Goal: Check status: Check status

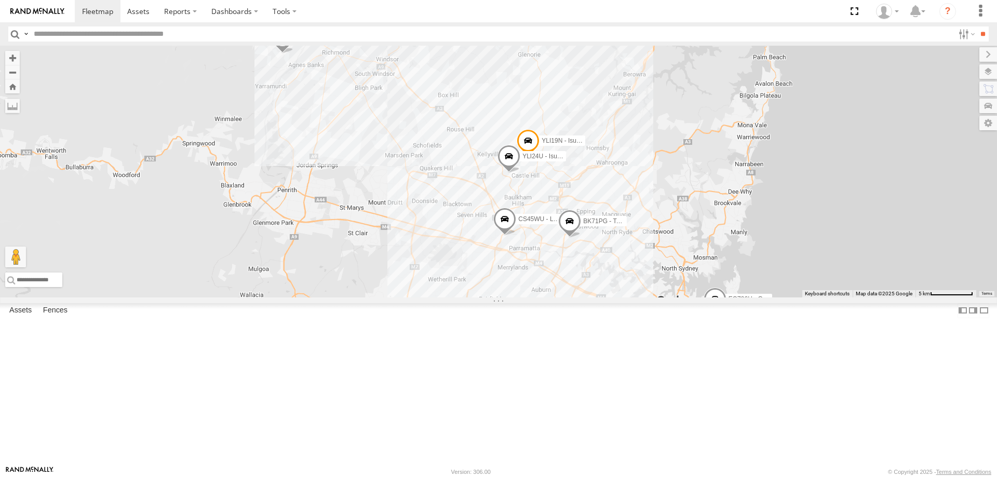
select select "**********"
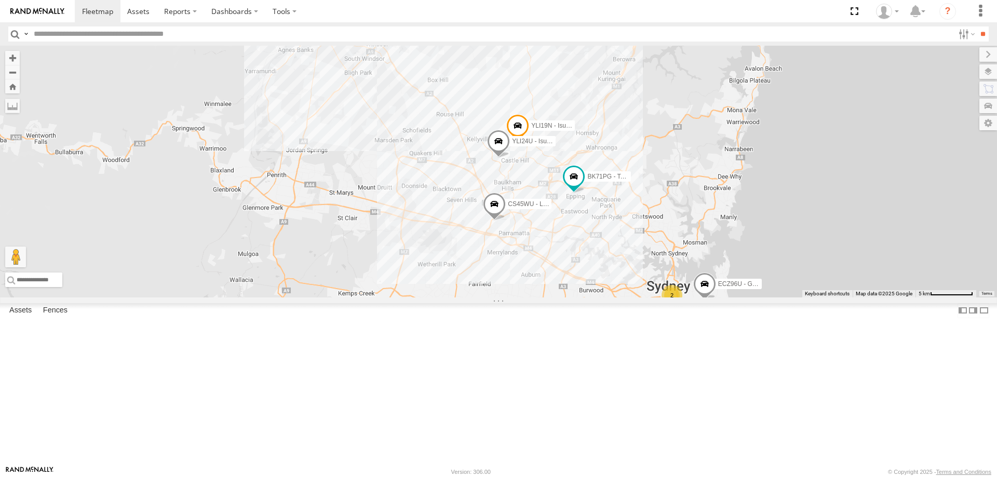
drag, startPoint x: 731, startPoint y: 347, endPoint x: 720, endPoint y: 332, distance: 18.3
click at [720, 298] on div "YLI19N - Isuzu DMAX ECZ96U - Great Wall 2 YLI24U - Isuzu D-MAX CS45WU - LDV EOT…" at bounding box center [498, 172] width 997 height 252
click at [529, 142] on span at bounding box center [517, 128] width 23 height 28
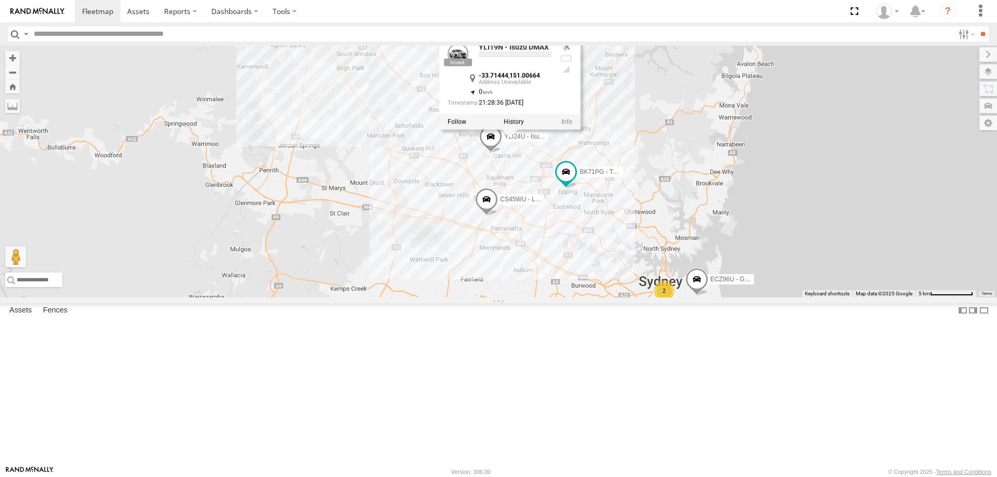
drag, startPoint x: 722, startPoint y: 383, endPoint x: 642, endPoint y: 329, distance: 96.4
click at [642, 298] on div "YLI19N - Isuzu DMAX ECZ96U - Great Wall 2 YLI24U - Isuzu D-MAX CS45WU - LDV EOT…" at bounding box center [498, 172] width 997 height 252
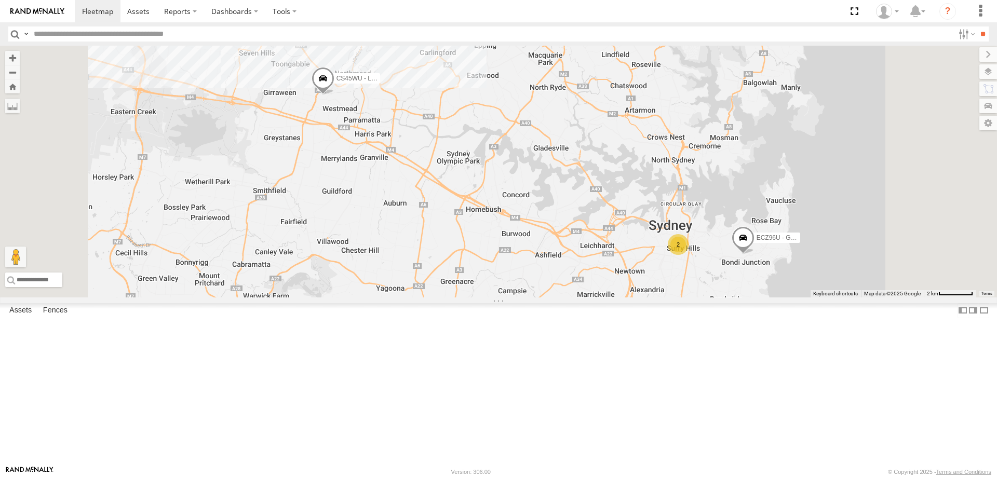
drag, startPoint x: 631, startPoint y: 267, endPoint x: 664, endPoint y: 351, distance: 89.5
click at [664, 298] on div "YLI19N - Isuzu DMAX ECZ96U - Great Wall YLI24U - Isuzu D-MAX CS45WU - LDV EOT93…" at bounding box center [498, 172] width 997 height 252
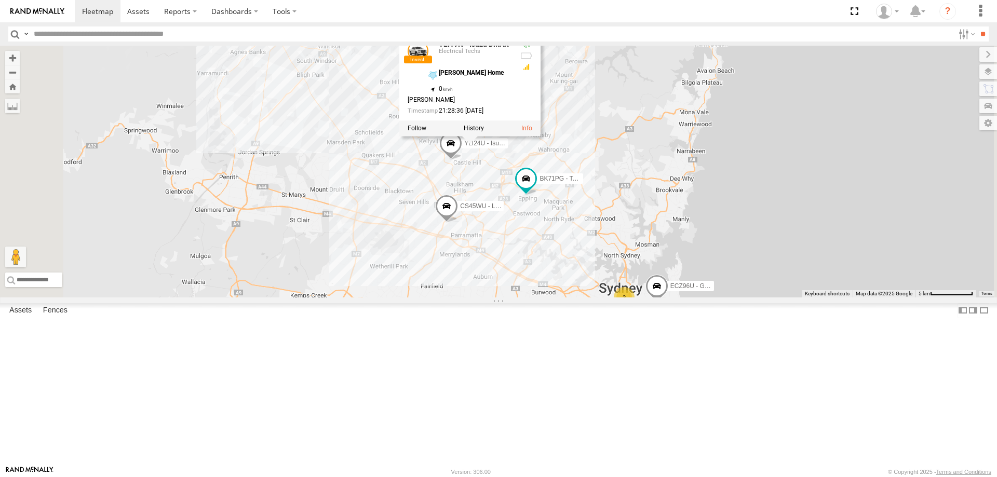
click at [654, 298] on div "YLI19N - Isuzu DMAX ECZ96U - Great Wall YLI24U - Isuzu D-MAX CS45WU - LDV EOT93…" at bounding box center [498, 172] width 997 height 252
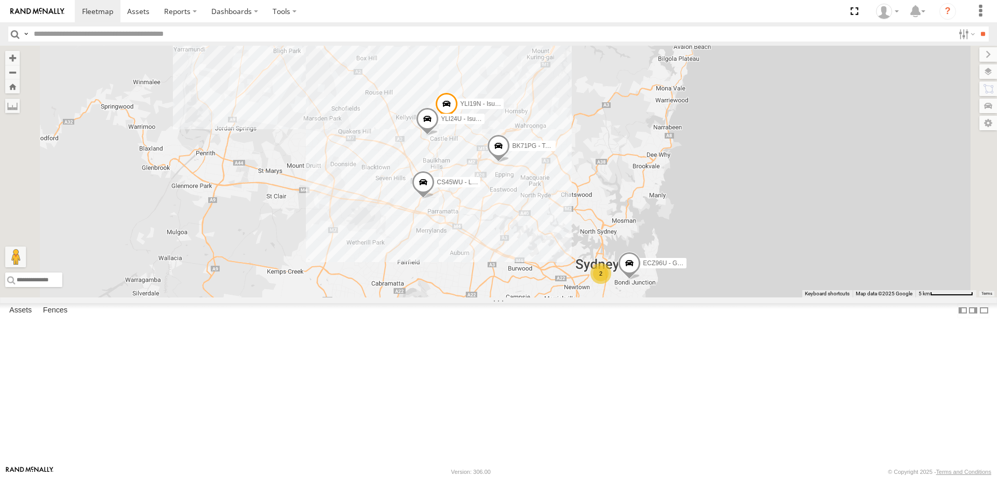
drag, startPoint x: 580, startPoint y: 394, endPoint x: 495, endPoint y: 358, distance: 92.4
click at [495, 298] on div "YLI19N - Isuzu DMAX ECZ96U - Great Wall 2 YLI24U - Isuzu D-MAX CS45WU - LDV EOT…" at bounding box center [498, 172] width 997 height 252
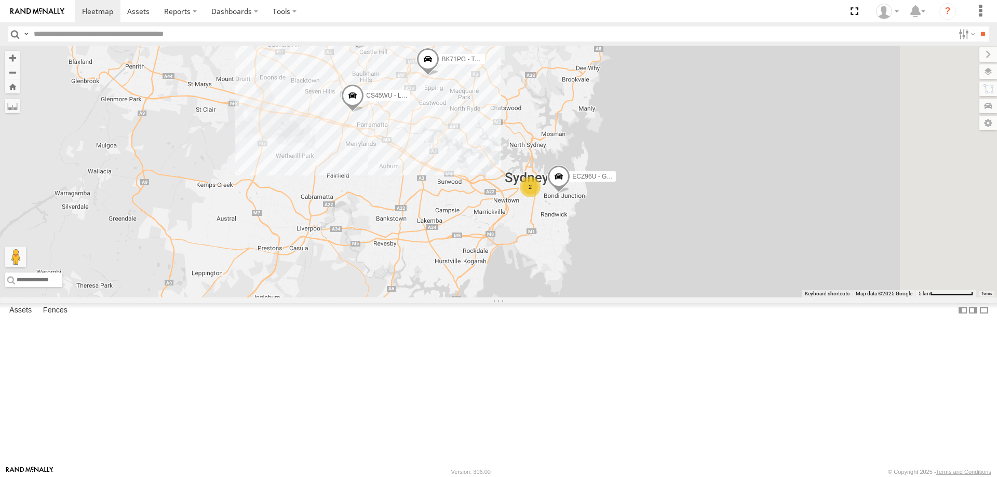
drag, startPoint x: 600, startPoint y: 317, endPoint x: 529, endPoint y: 231, distance: 111.8
click at [529, 231] on div "YLI19N - Isuzu DMAX ECZ96U - Great Wall YLI24U - Isuzu D-MAX CS45WU - LDV EOT93…" at bounding box center [498, 172] width 997 height 252
click at [570, 193] on span at bounding box center [558, 179] width 23 height 28
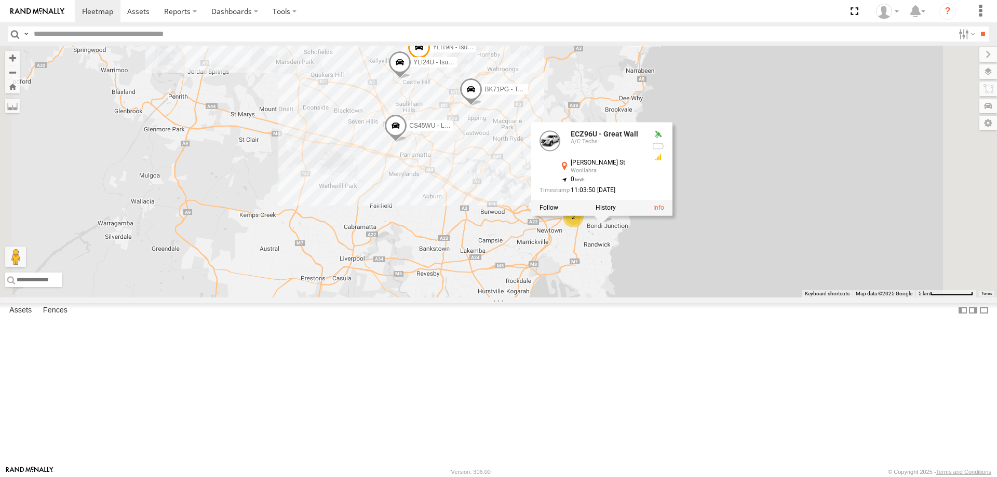
drag, startPoint x: 540, startPoint y: 221, endPoint x: 585, endPoint y: 253, distance: 55.8
click at [585, 253] on div "YLI19N - Isuzu DMAX ECZ96U - Great Wall YLI24U - Isuzu D-MAX CS45WU - LDV EOT93…" at bounding box center [498, 172] width 997 height 252
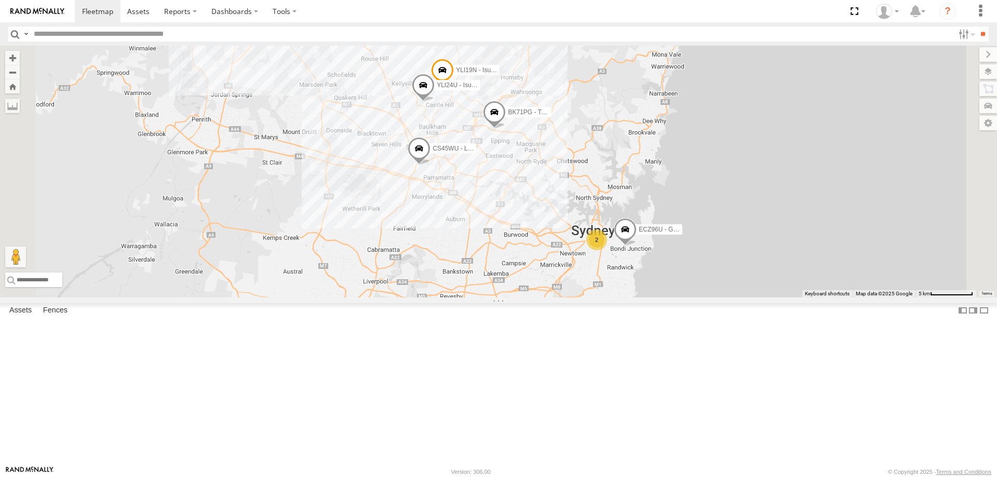
drag, startPoint x: 587, startPoint y: 232, endPoint x: 612, endPoint y: 256, distance: 34.2
click at [612, 256] on div "YLI19N - Isuzu DMAX ECZ96U - Great Wall YLI24U - Isuzu D-MAX CS45WU - LDV EOT93…" at bounding box center [498, 172] width 997 height 252
